Goal: Entertainment & Leisure: Consume media (video, audio)

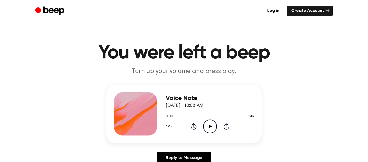
click at [208, 124] on icon "Play Audio" at bounding box center [210, 126] width 14 height 14
click at [208, 123] on icon "Pause Audio" at bounding box center [210, 126] width 14 height 14
click at [207, 122] on icon "Play Audio" at bounding box center [210, 126] width 14 height 14
click at [210, 125] on icon at bounding box center [210, 126] width 3 height 4
click at [210, 122] on icon "Play Audio" at bounding box center [210, 126] width 14 height 14
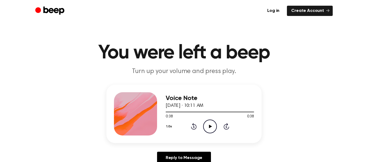
click at [209, 122] on icon "Play Audio" at bounding box center [210, 126] width 14 height 14
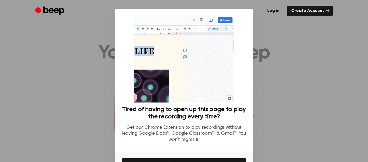
click at [266, 78] on div at bounding box center [184, 81] width 368 height 162
click at [259, 35] on div at bounding box center [184, 81] width 368 height 162
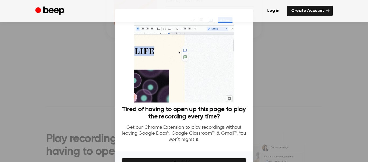
scroll to position [105, 0]
click at [61, 98] on div at bounding box center [184, 81] width 368 height 162
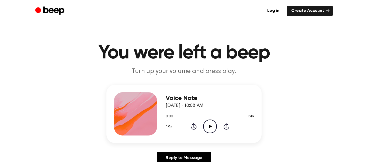
click at [212, 122] on icon "Play Audio" at bounding box center [210, 126] width 14 height 14
